Goal: Communication & Community: Participate in discussion

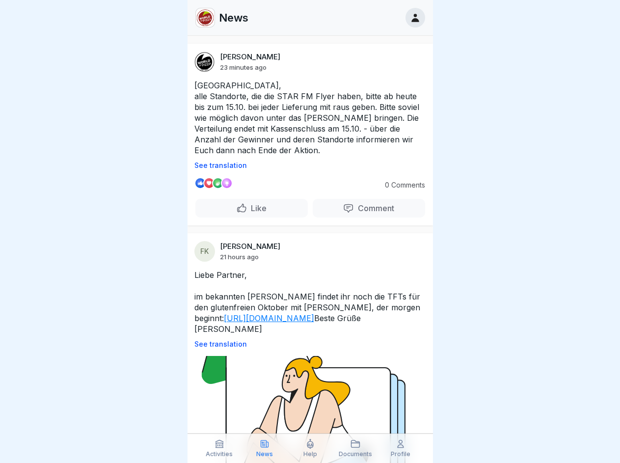
click at [306, 166] on p "See translation" at bounding box center [311, 166] width 232 height 8
click at [362, 208] on p "Comment" at bounding box center [374, 208] width 40 height 10
click at [306, 348] on p "See translation" at bounding box center [311, 344] width 232 height 8
click at [220, 448] on icon at bounding box center [220, 444] width 10 height 10
click at [265, 448] on icon at bounding box center [265, 444] width 10 height 10
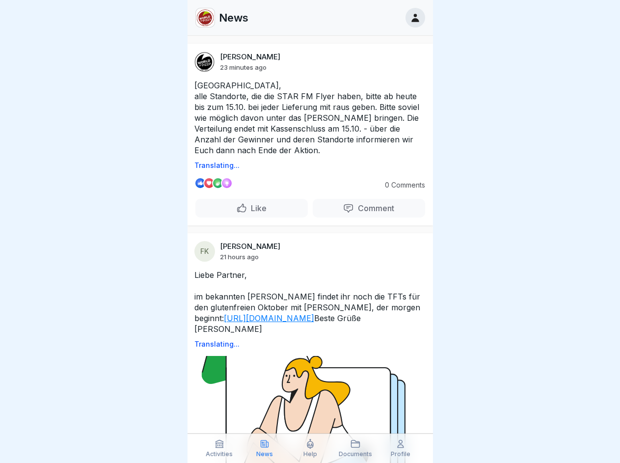
click at [310, 448] on icon at bounding box center [310, 444] width 6 height 9
click at [356, 448] on icon at bounding box center [356, 444] width 10 height 10
click at [401, 448] on icon at bounding box center [401, 444] width 10 height 10
